Goal: Task Accomplishment & Management: Manage account settings

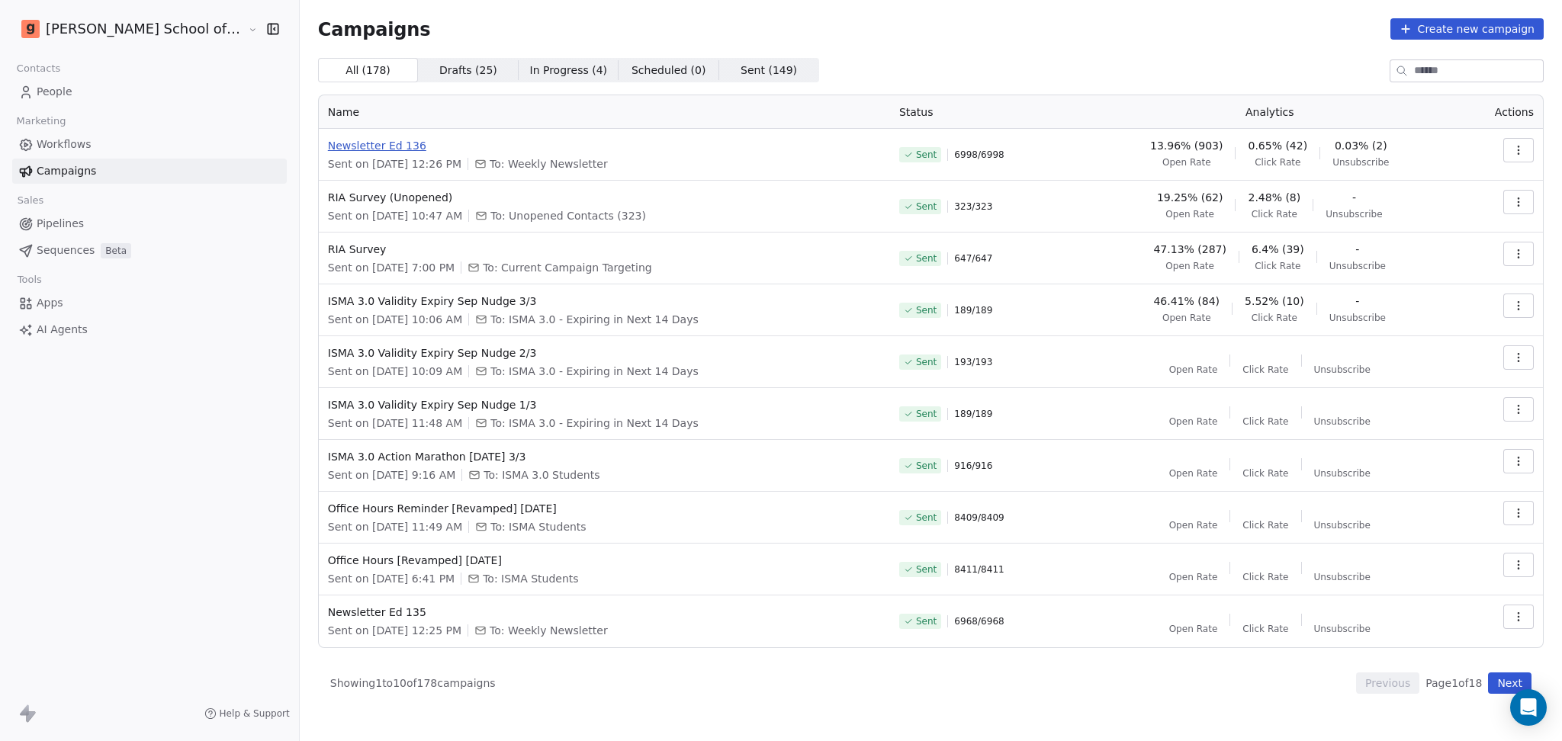
click at [356, 137] on td "Newsletter Ed 136 Sent on [DATE] 12:26 PM To: Weekly Newsletter" at bounding box center [604, 155] width 571 height 52
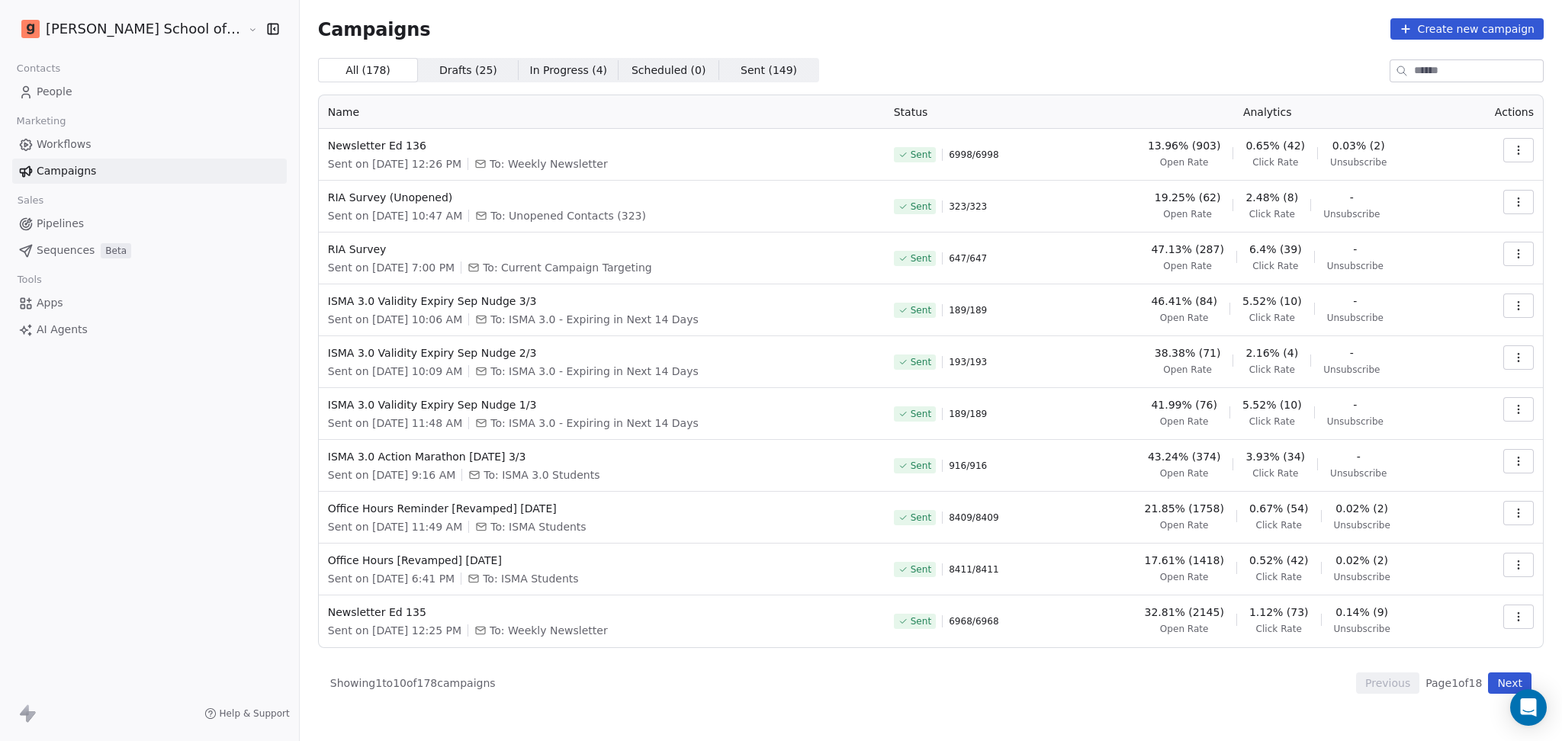
click at [1059, 222] on div "Sent 323 / 323" at bounding box center [980, 207] width 172 height 34
click at [1440, 75] on input at bounding box center [1478, 70] width 129 height 21
type input "***"
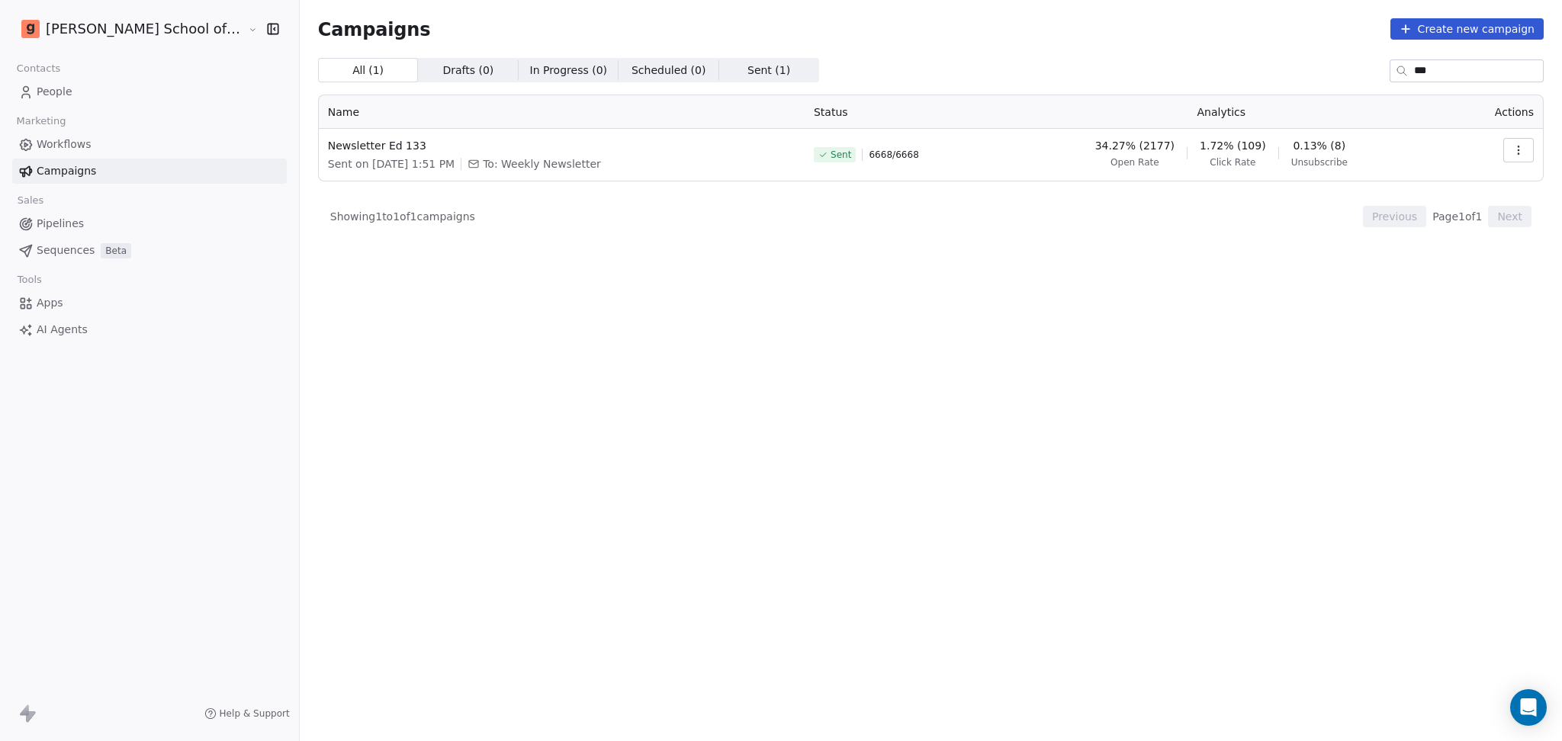
click at [1530, 150] on button "button" at bounding box center [1518, 150] width 31 height 24
click at [1451, 281] on span "Duplicate" at bounding box center [1426, 283] width 58 height 18
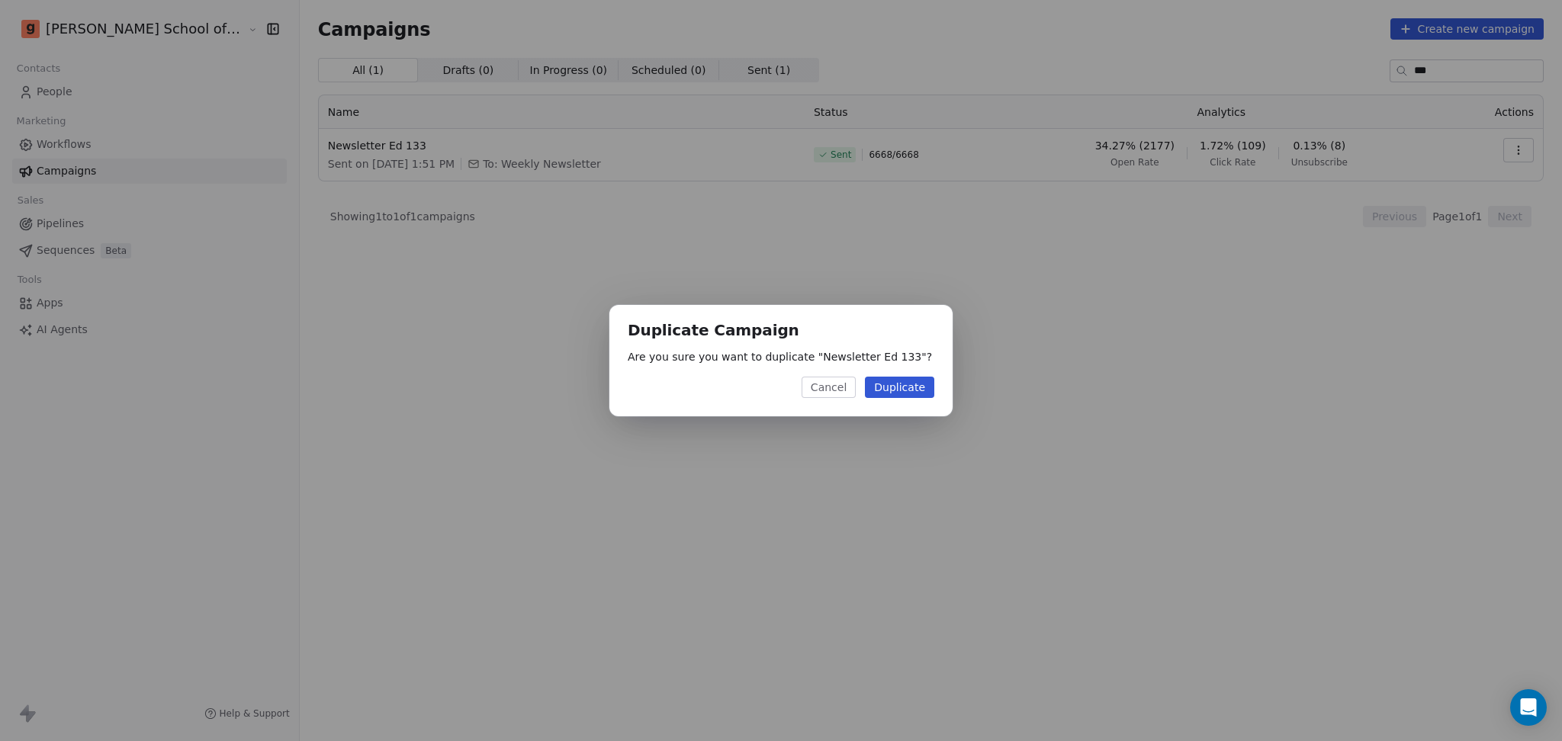
click at [930, 378] on button "Duplicate" at bounding box center [899, 387] width 69 height 21
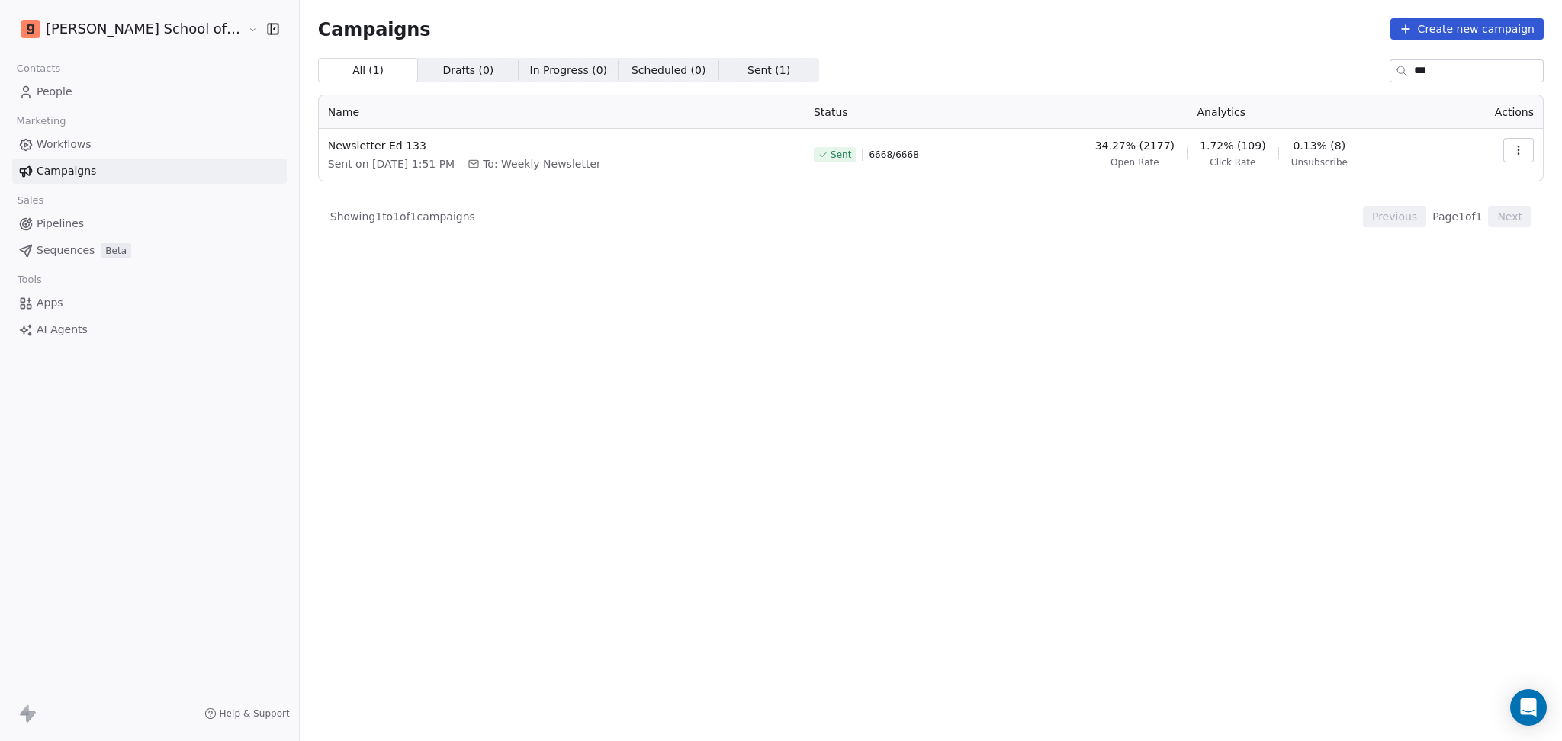
click at [84, 144] on span "Workflows" at bounding box center [64, 145] width 55 height 16
click at [94, 146] on link "Workflows" at bounding box center [149, 144] width 275 height 25
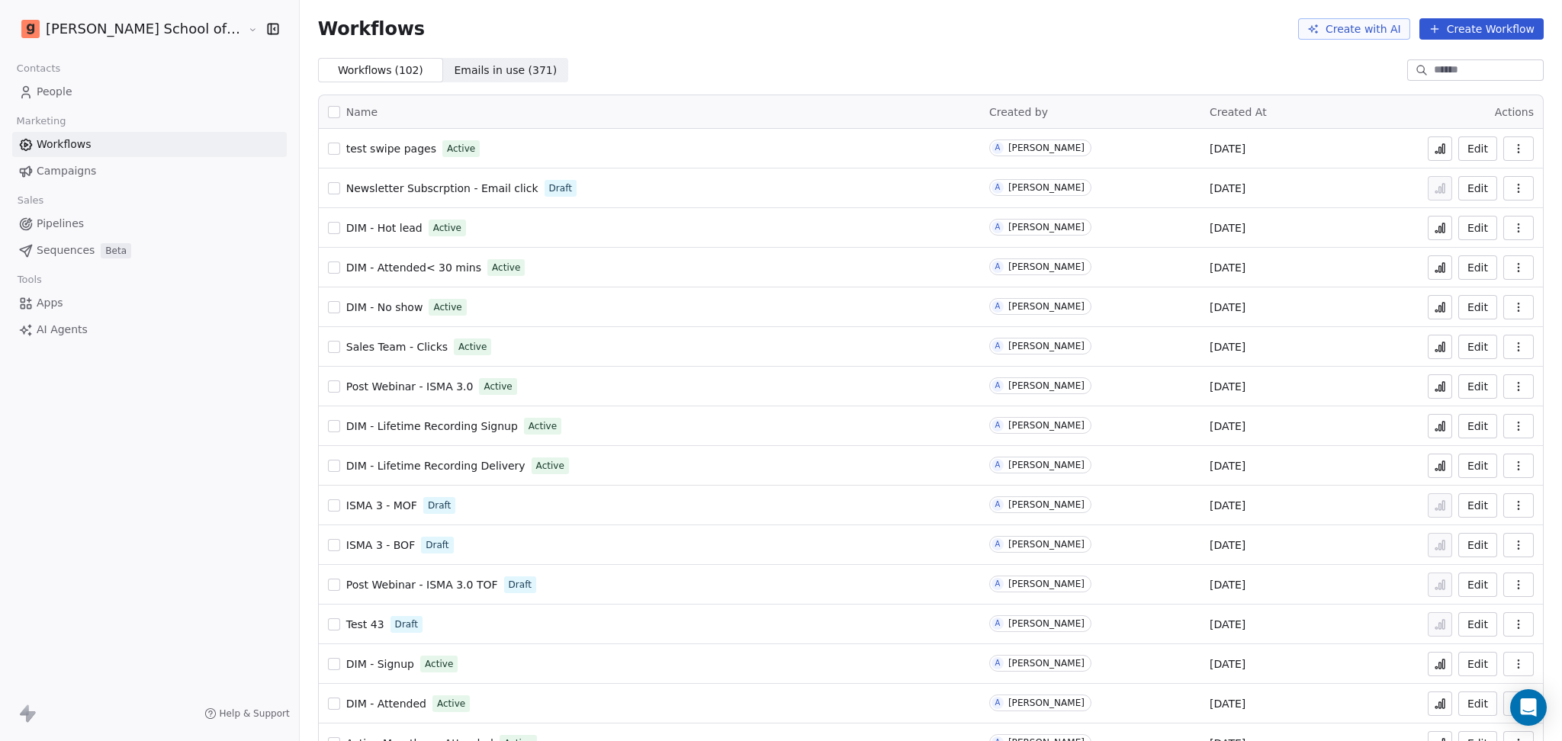
click at [101, 104] on div "People" at bounding box center [149, 91] width 275 height 25
click at [101, 98] on link "People" at bounding box center [149, 91] width 275 height 25
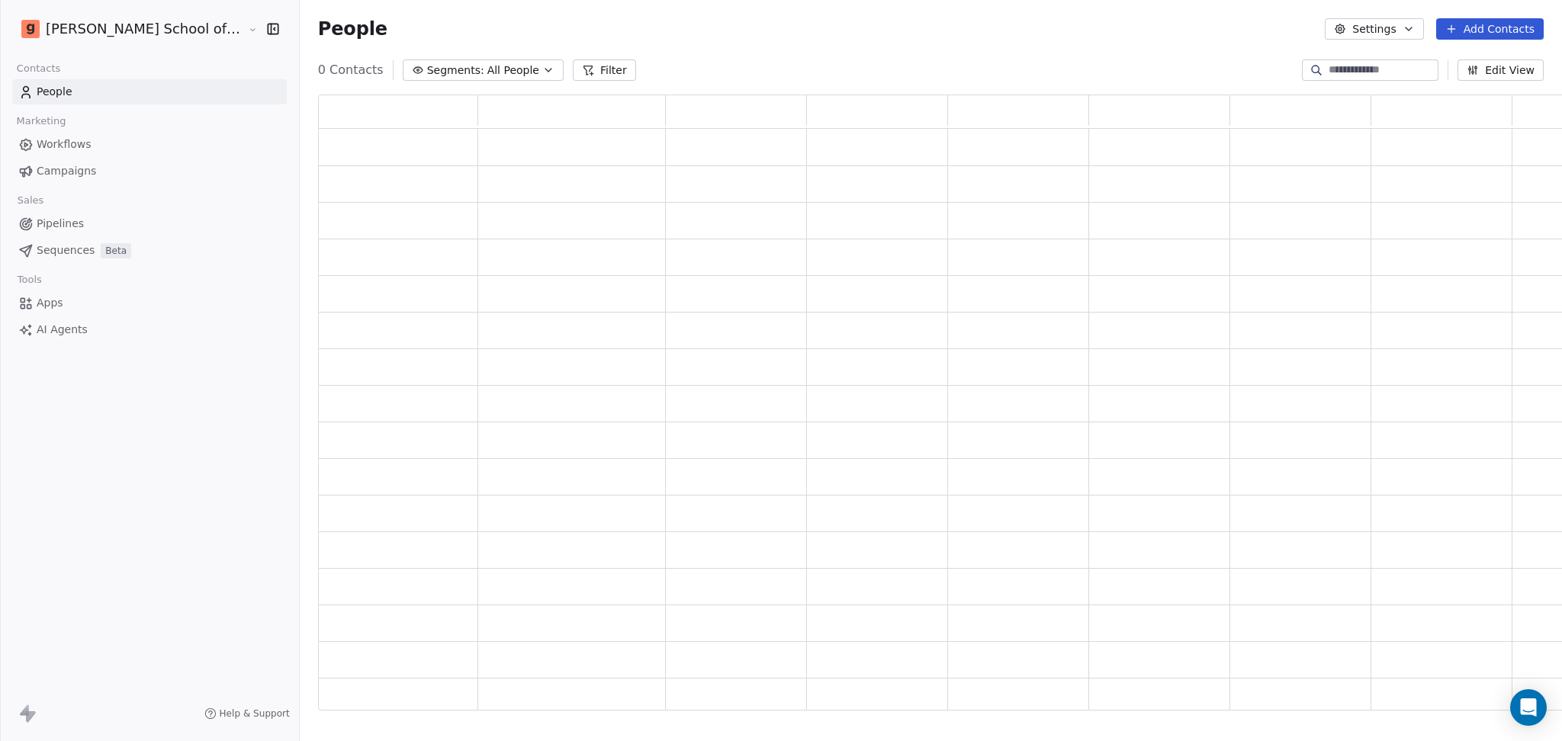
scroll to position [600, 1269]
click at [1322, 80] on div "Edit View" at bounding box center [1423, 69] width 242 height 21
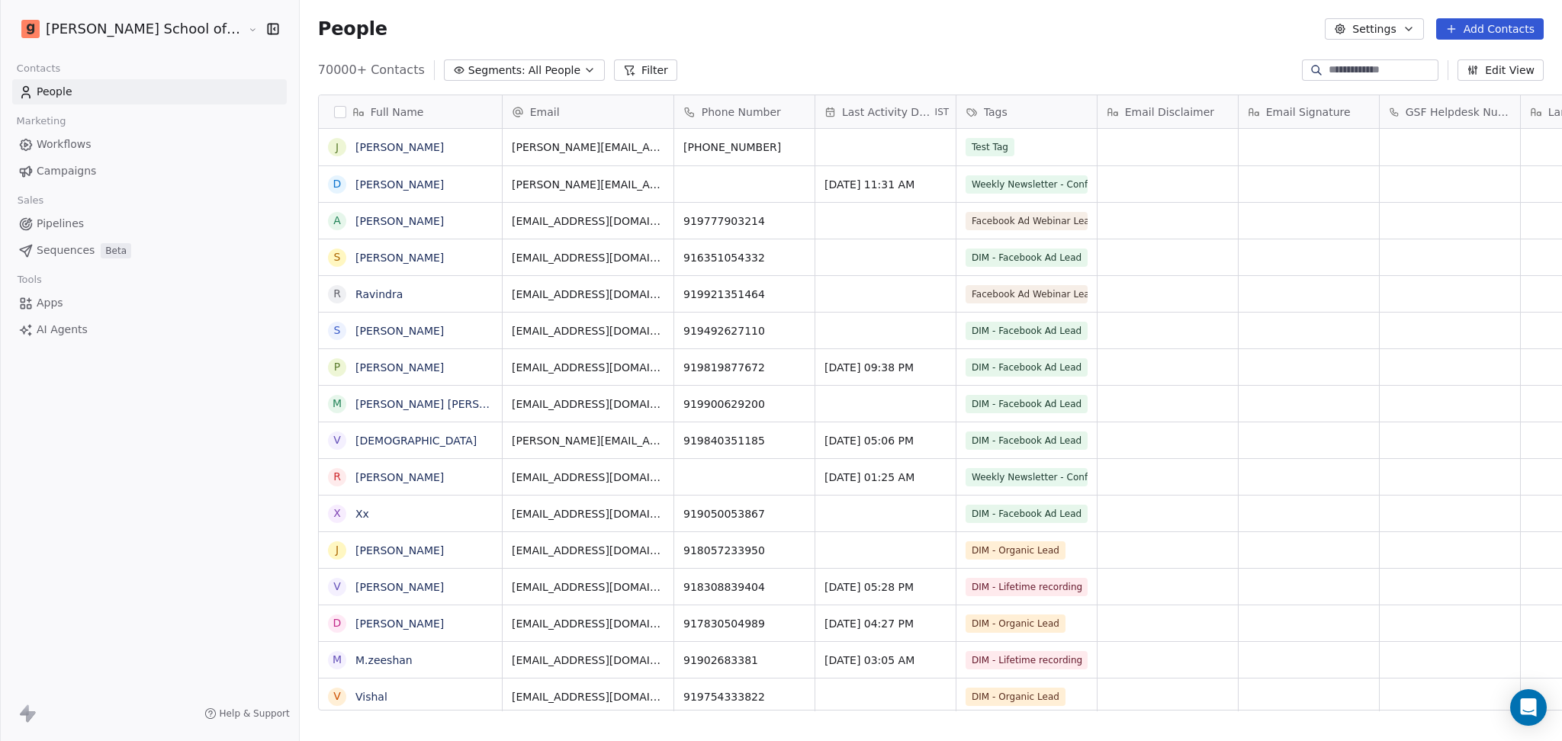
scroll to position [637, 1306]
click at [1329, 73] on input at bounding box center [1382, 70] width 107 height 15
paste input "**********"
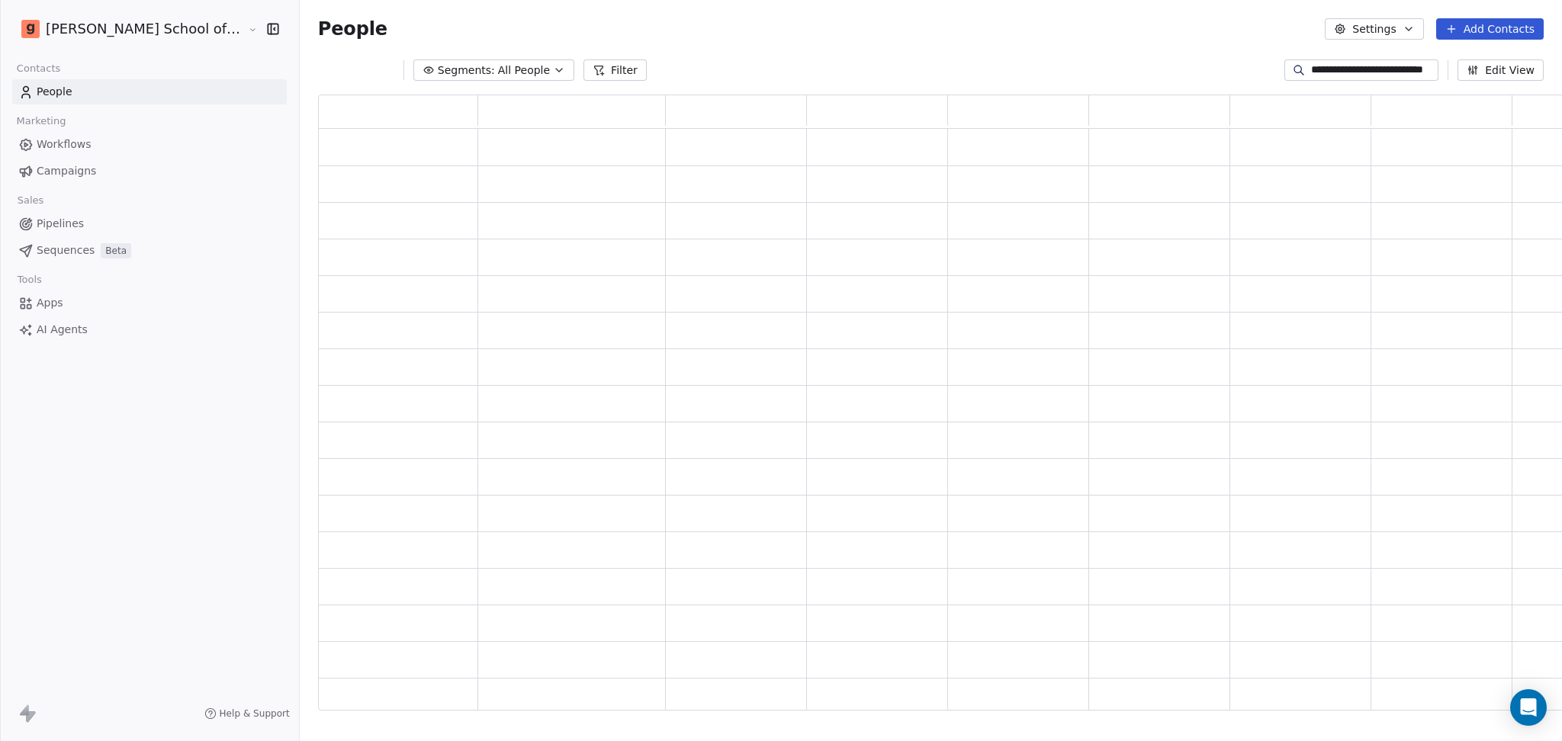
type input "**********"
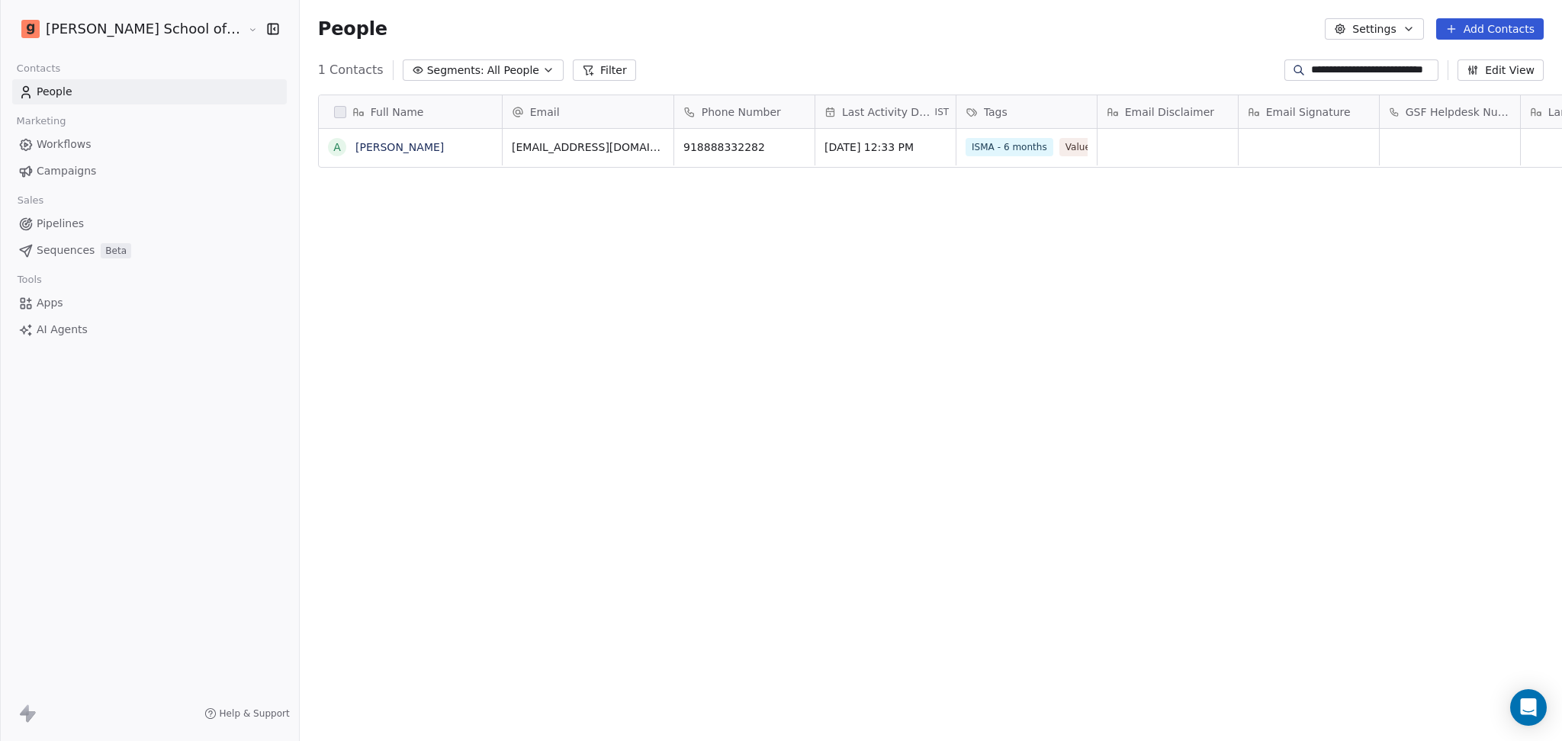
scroll to position [0, 0]
click at [361, 146] on link "[PERSON_NAME]" at bounding box center [399, 147] width 88 height 12
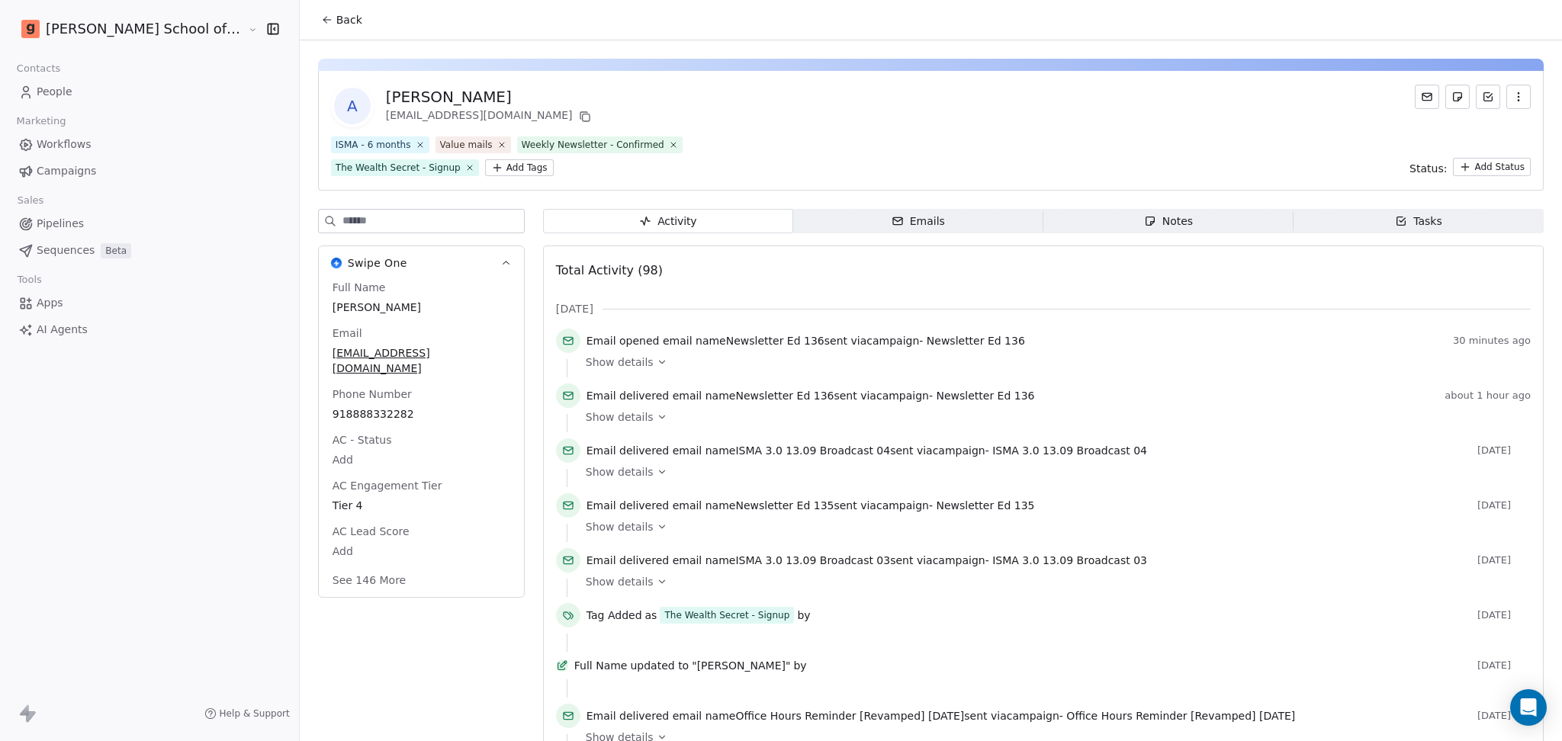
click at [336, 18] on span "Back" at bounding box center [349, 19] width 26 height 15
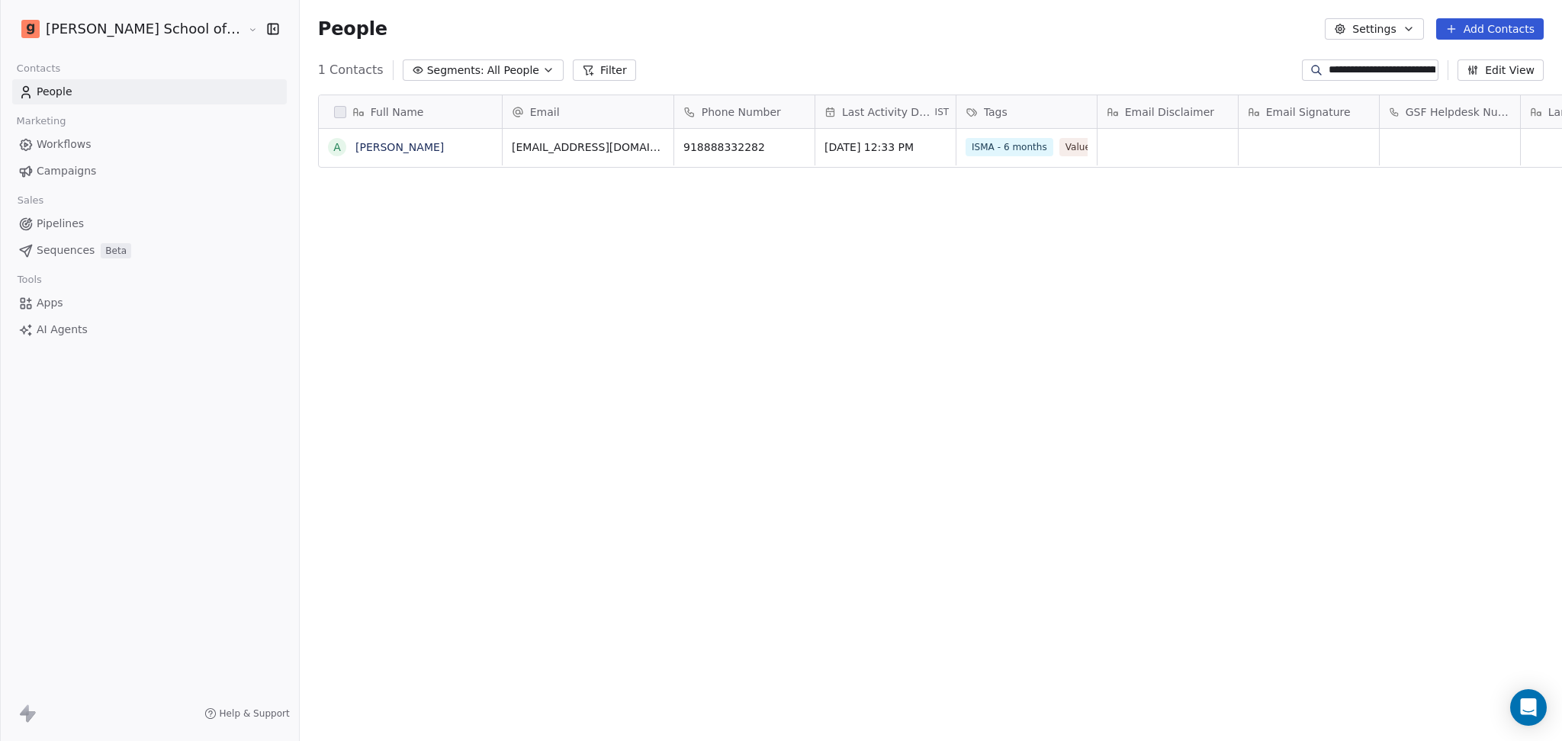
scroll to position [637, 1306]
click at [1399, 63] on input "**********" at bounding box center [1382, 70] width 107 height 15
